Goal: Task Accomplishment & Management: Use online tool/utility

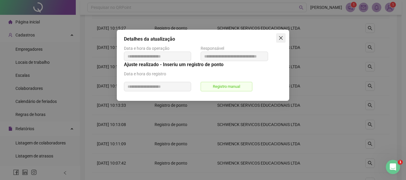
scroll to position [158, 0]
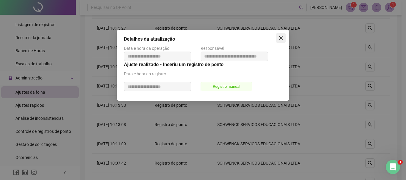
click at [280, 37] on icon "close" at bounding box center [281, 38] width 4 height 4
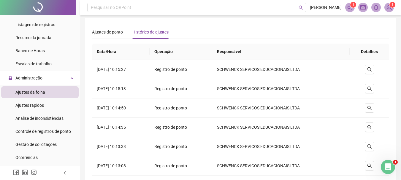
scroll to position [0, 0]
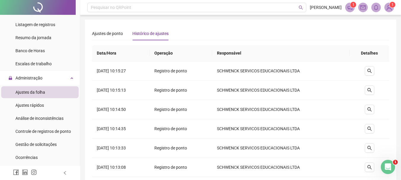
click at [389, 7] on img at bounding box center [389, 7] width 9 height 9
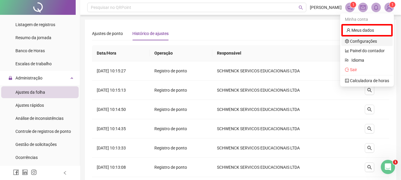
click at [365, 40] on link "Configurações" at bounding box center [361, 41] width 32 height 5
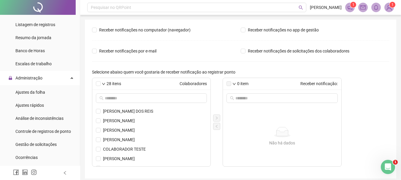
click at [388, 5] on img at bounding box center [389, 7] width 9 height 9
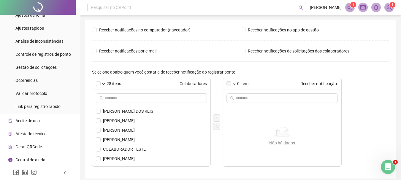
click at [33, 147] on span "Gerar QRCode" at bounding box center [28, 147] width 26 height 5
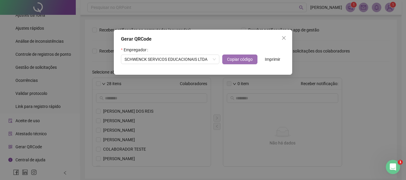
click at [248, 61] on span "Copiar código" at bounding box center [240, 59] width 26 height 7
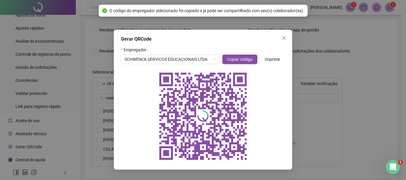
click at [269, 57] on span "Imprimir" at bounding box center [272, 59] width 15 height 7
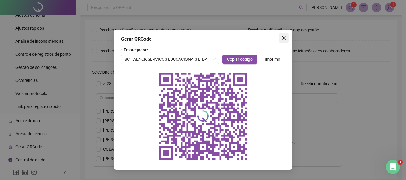
click at [287, 37] on span "Close" at bounding box center [284, 38] width 10 height 5
